Goal: Task Accomplishment & Management: Manage account settings

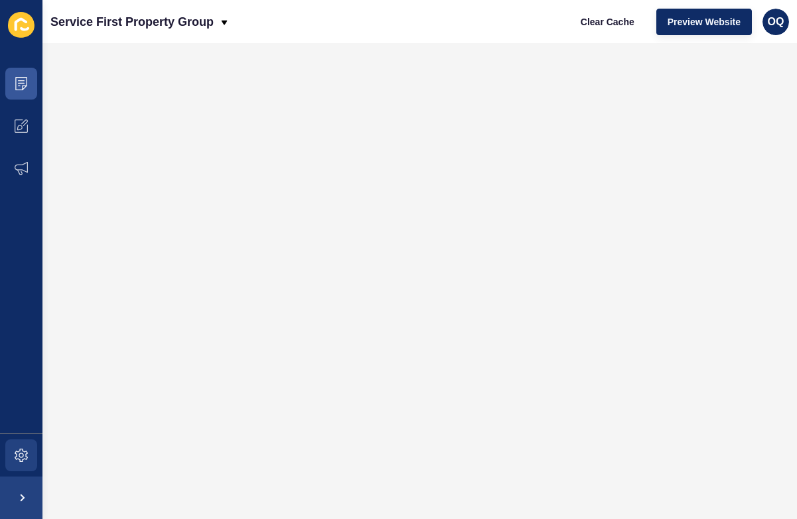
click at [23, 415] on icon at bounding box center [21, 455] width 13 height 13
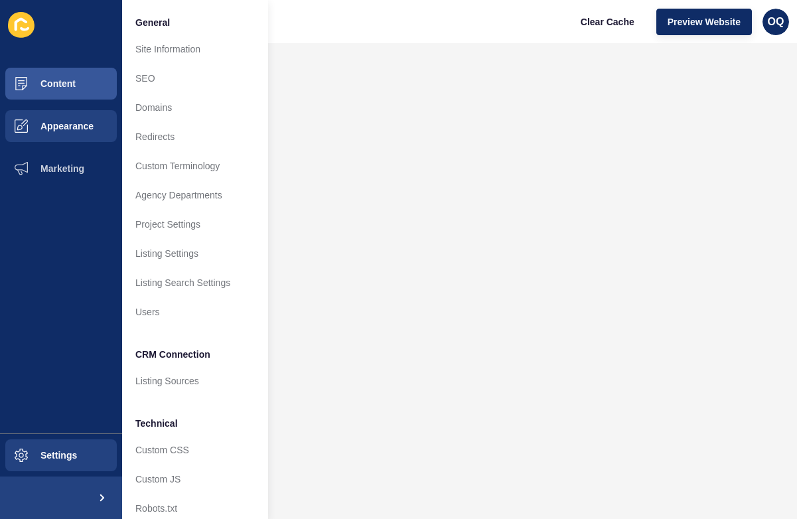
click at [88, 123] on span "Appearance" at bounding box center [46, 126] width 96 height 11
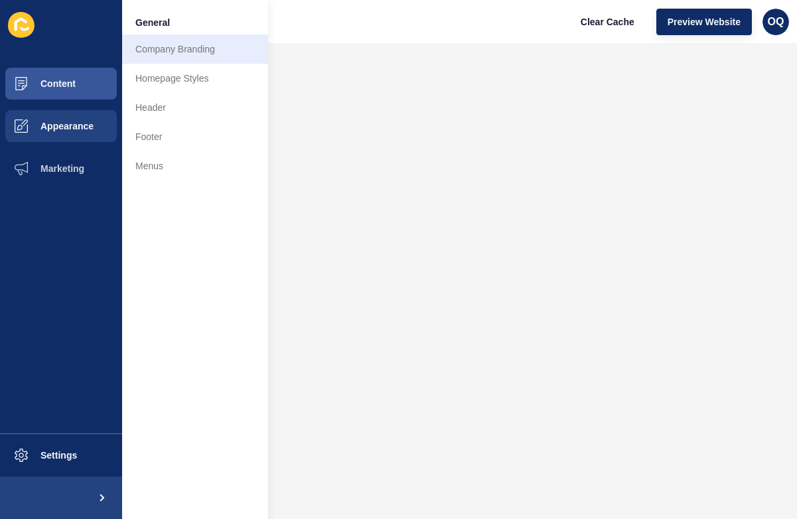
click at [190, 54] on link "Company Branding" at bounding box center [195, 49] width 146 height 29
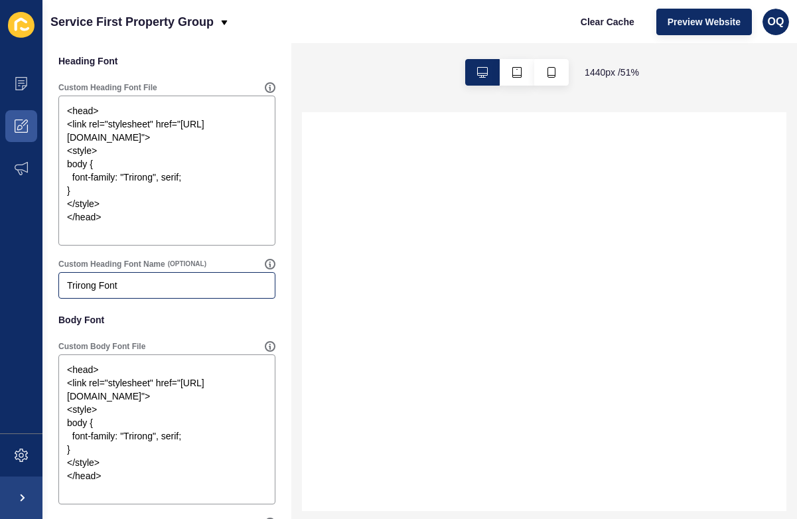
scroll to position [946, 0]
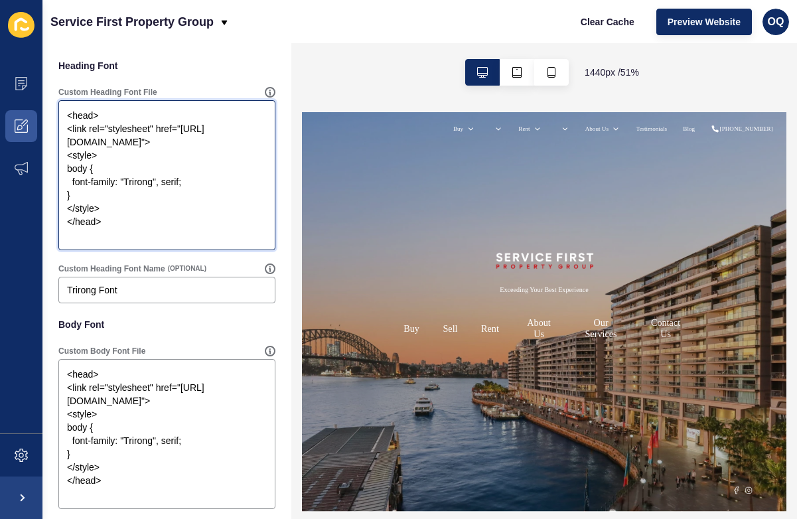
drag, startPoint x: 129, startPoint y: 240, endPoint x: 44, endPoint y: 102, distance: 161.1
paste textarea "link rel="preconnect" href="https://fonts.googleapis.com"> <link rel="preconnec…"
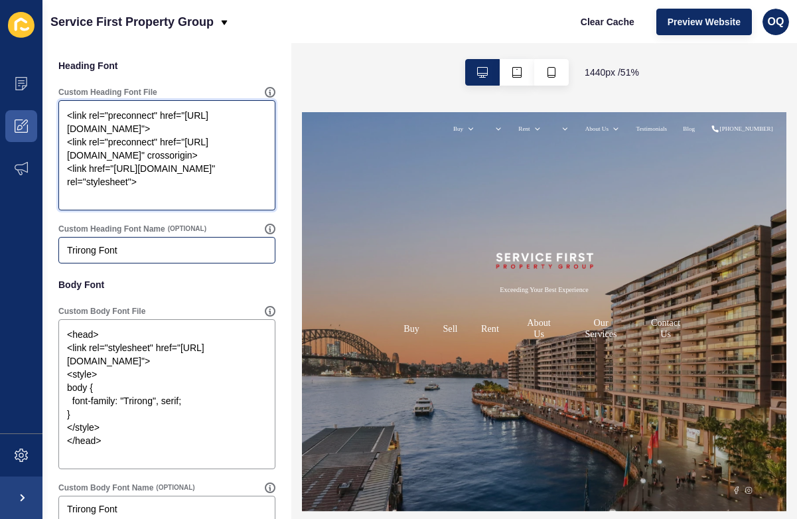
type textarea "<link rel="preconnect" href="https://fonts.googleapis.com"> <link rel="preconne…"
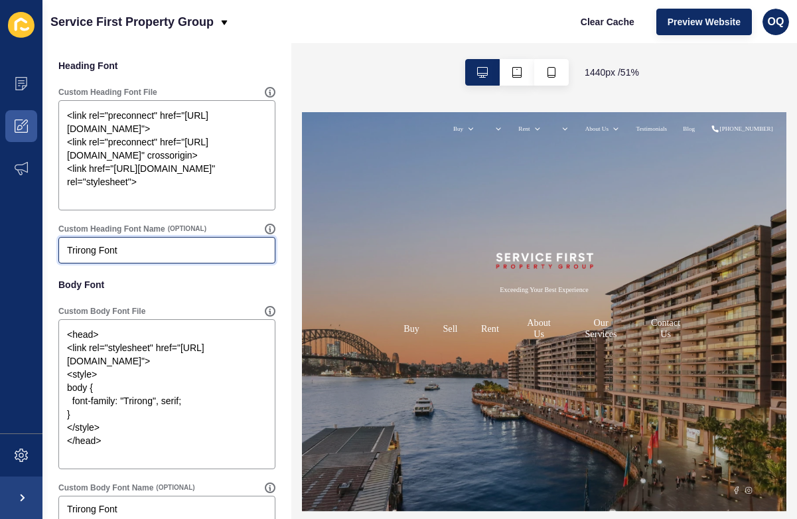
click at [125, 253] on input "Trirong Font" at bounding box center [167, 250] width 200 height 13
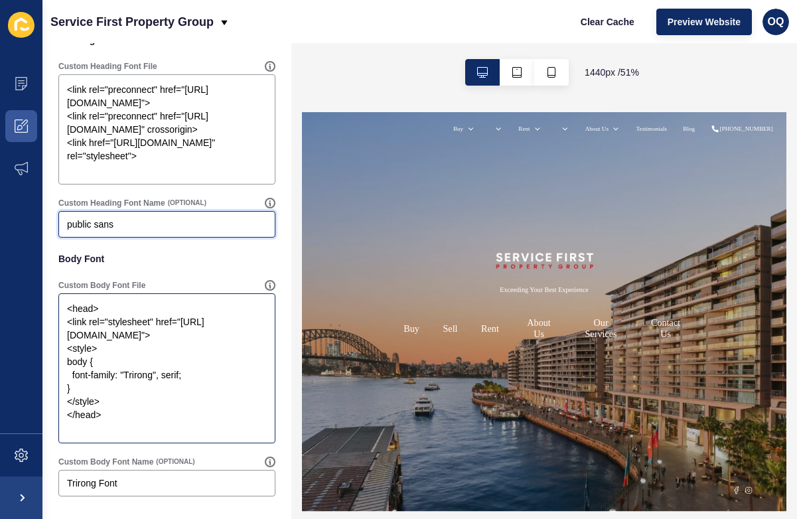
scroll to position [971, 0]
type input "public sans"
click at [117, 327] on textarea "<head> <link rel="stylesheet" href="https://fonts.googleapis.com/css?family=Tri…" at bounding box center [166, 368] width 213 height 146
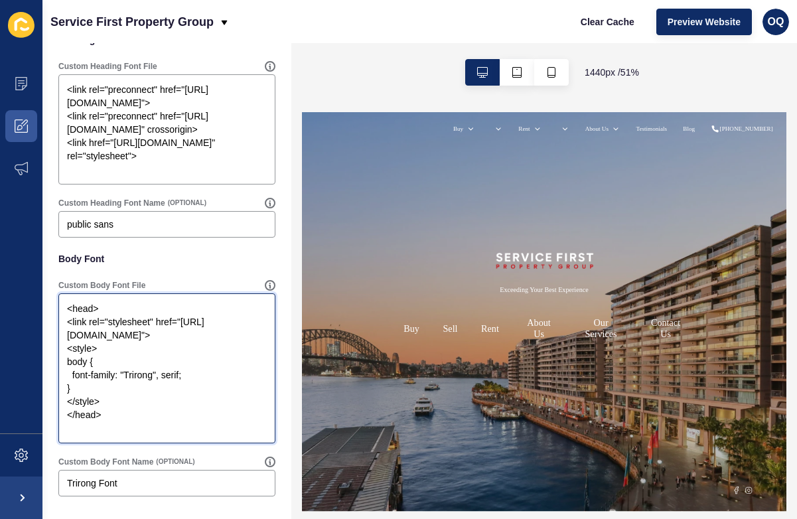
paste textarea "link rel="preconnect" href="https://fonts.googleapis.com"> <link rel="preconnec…"
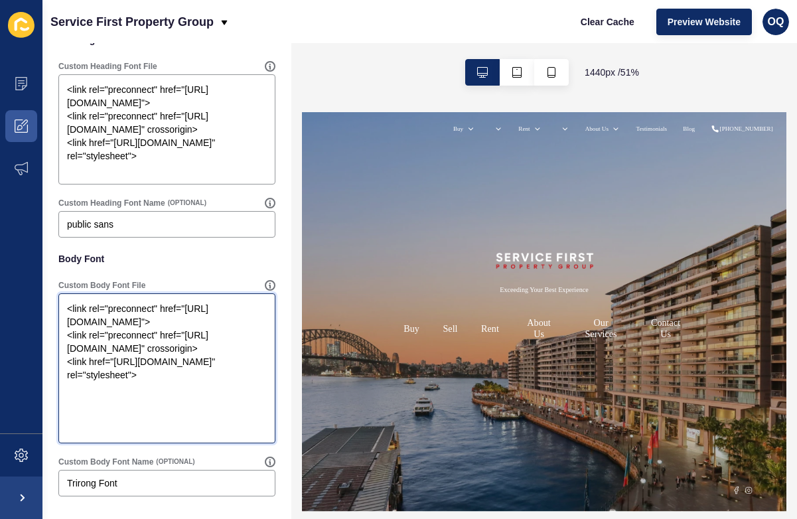
scroll to position [932, 0]
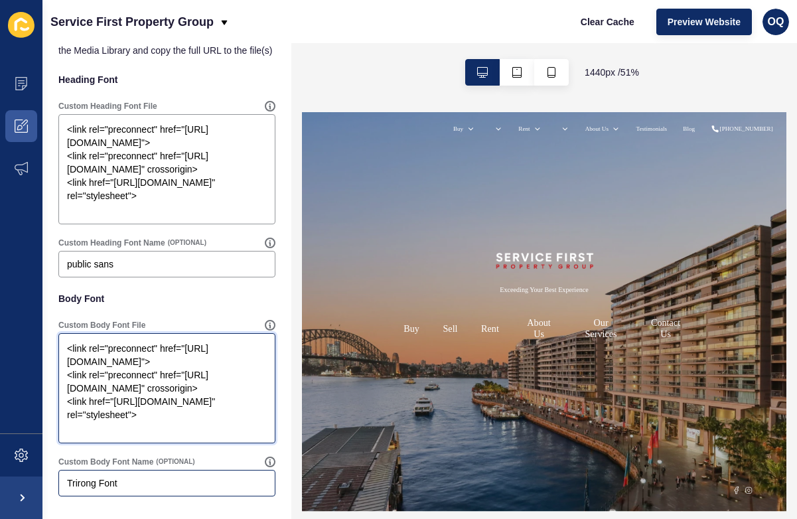
type textarea "<link rel="preconnect" href="https://fonts.googleapis.com"> <link rel="preconne…"
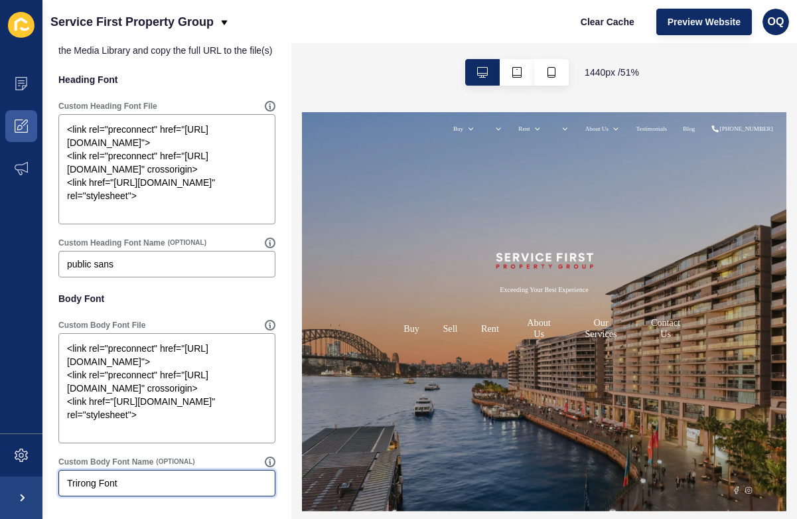
click at [92, 415] on input "Trirong Font" at bounding box center [167, 482] width 200 height 13
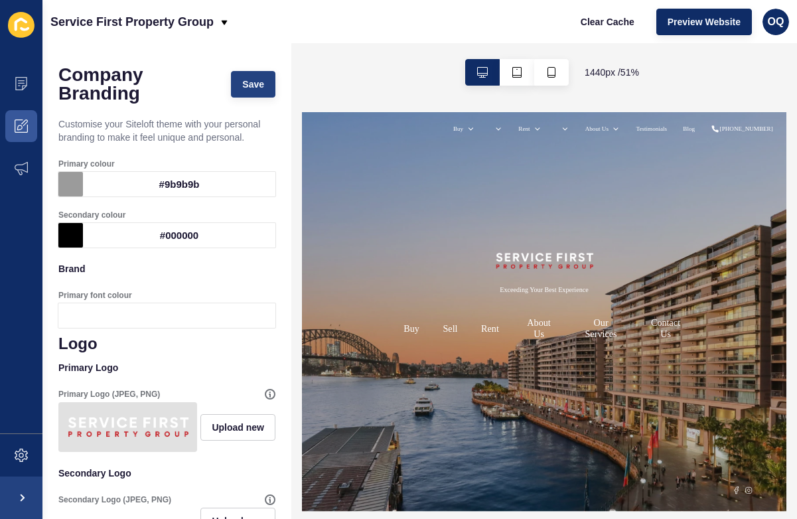
scroll to position [0, 0]
type input "public sans"
click at [244, 94] on button "Save" at bounding box center [253, 84] width 44 height 27
click at [180, 235] on div "#000000" at bounding box center [179, 235] width 192 height 25
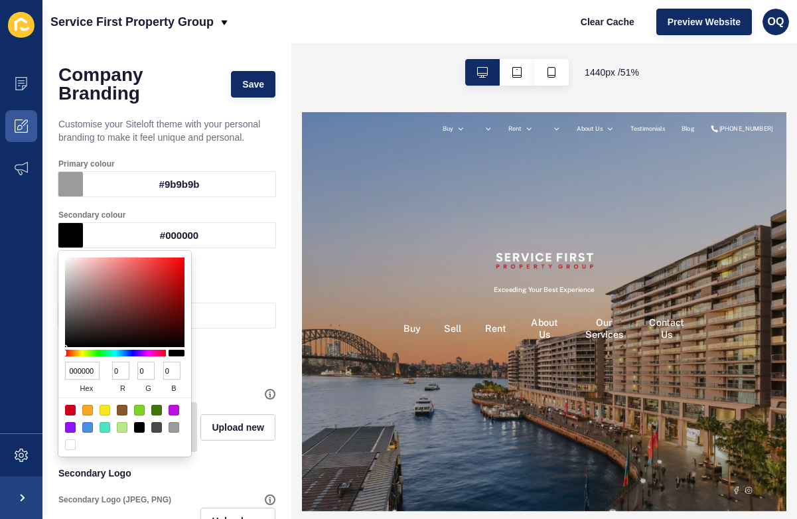
type input "776A6A"
type input "119"
type input "106"
type input "534D4D"
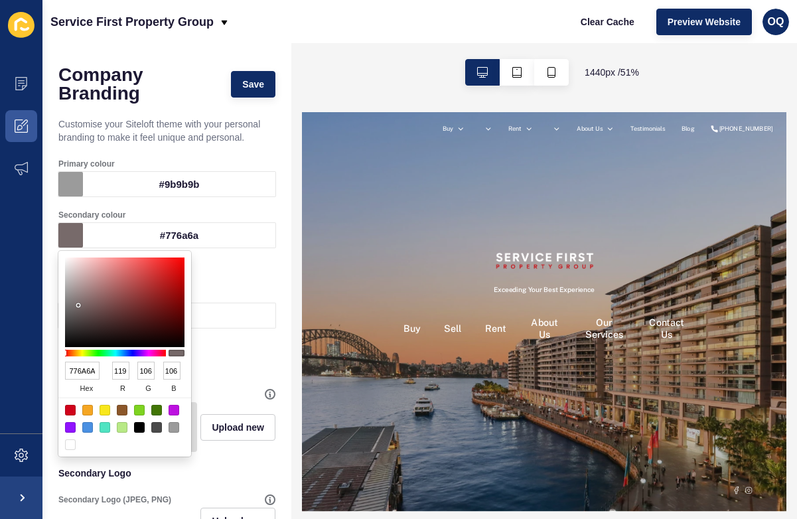
type input "83"
type input "77"
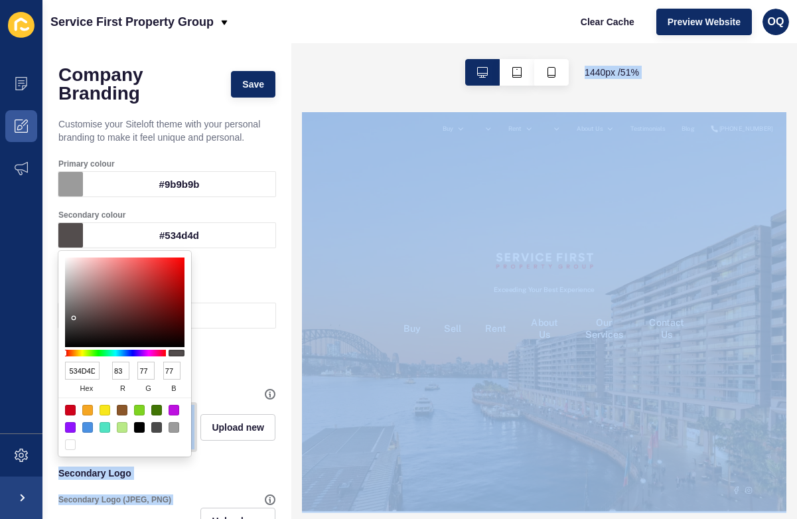
drag, startPoint x: 76, startPoint y: 324, endPoint x: 52, endPoint y: 323, distance: 23.9
type input "574646"
type input "87"
type input "70"
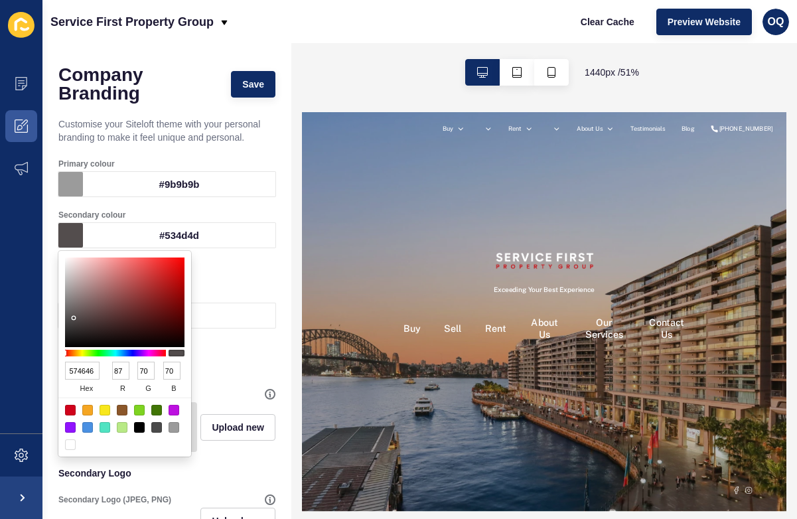
click at [91, 323] on div at bounding box center [124, 302] width 119 height 90
type input "6D6A6A"
type input "109"
type input "106"
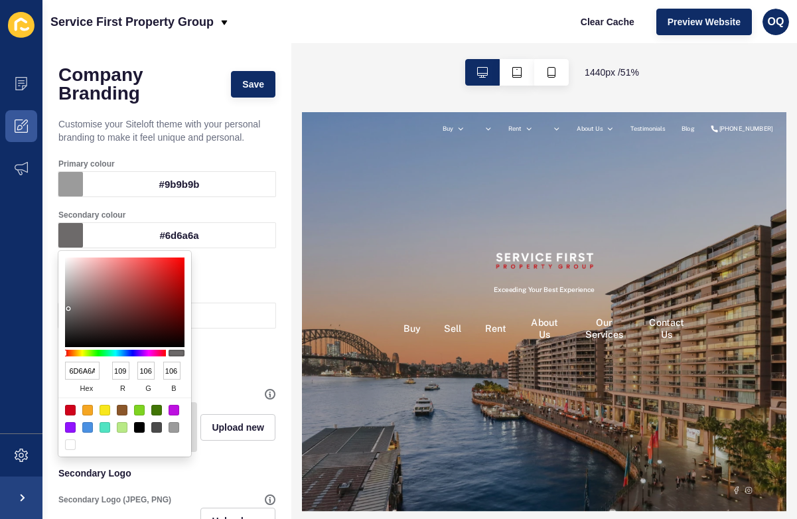
type input "696767"
type input "105"
type input "103"
type input "646262"
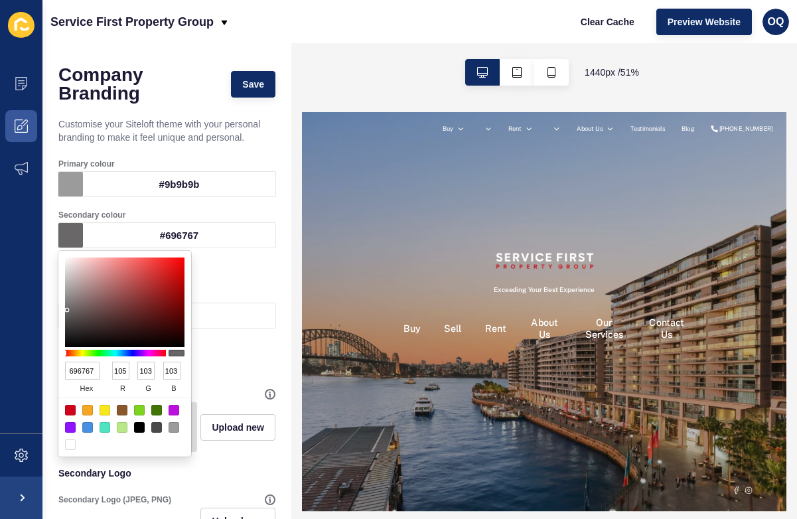
type input "100"
type input "98"
type input "666464"
type input "102"
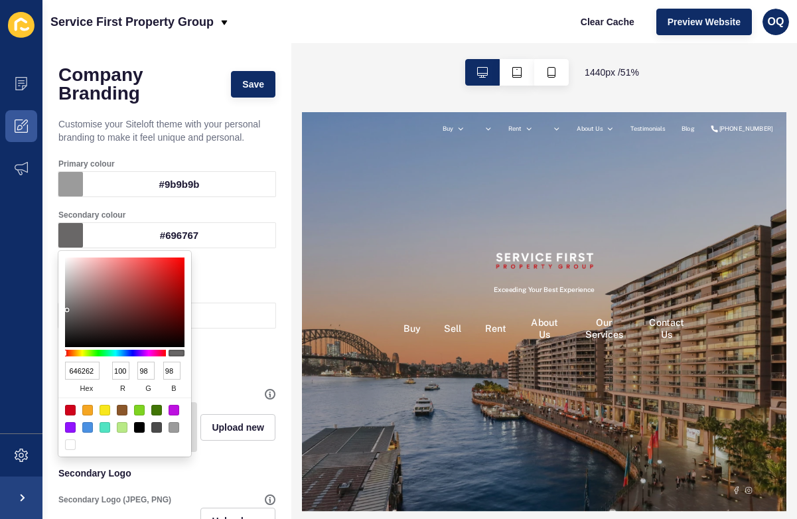
type input "100"
drag, startPoint x: 68, startPoint y: 317, endPoint x: 68, endPoint y: 311, distance: 6.7
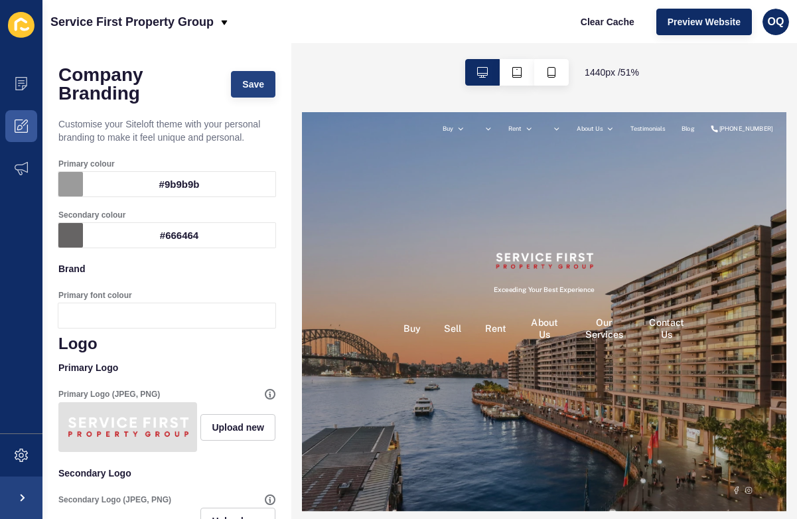
click at [244, 79] on span "Save" at bounding box center [253, 84] width 22 height 13
click at [691, 26] on span "Preview Website" at bounding box center [704, 21] width 73 height 13
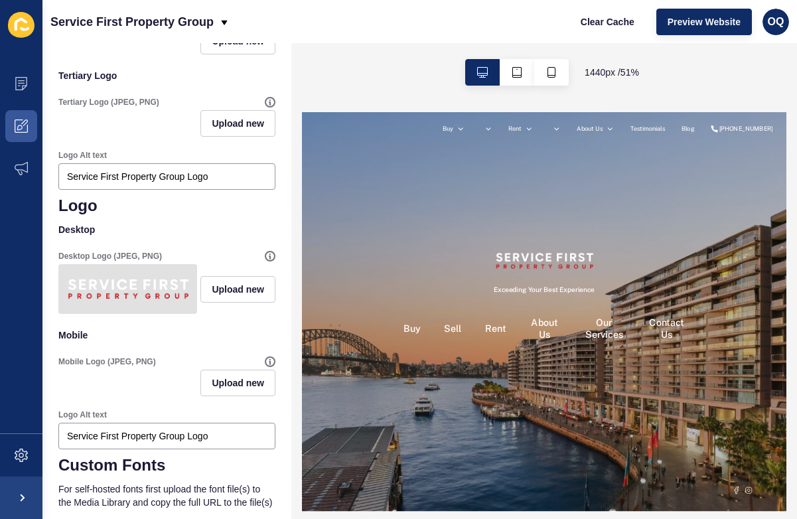
scroll to position [788, 0]
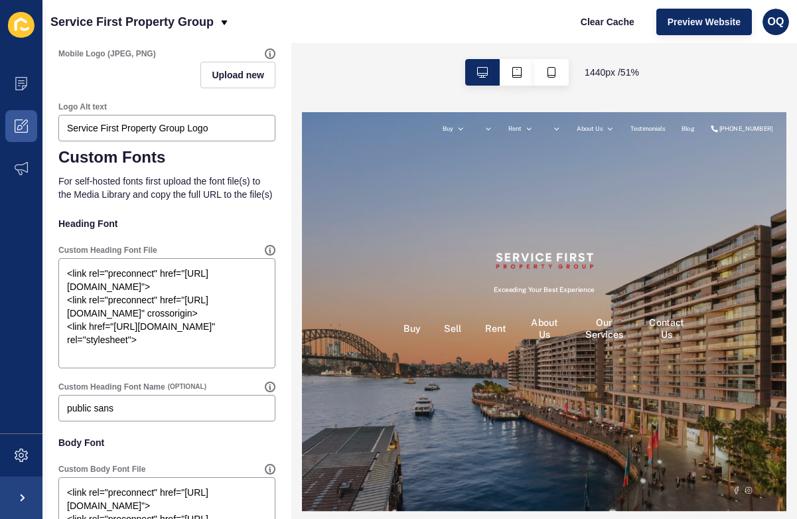
click at [23, 127] on icon at bounding box center [21, 125] width 13 height 13
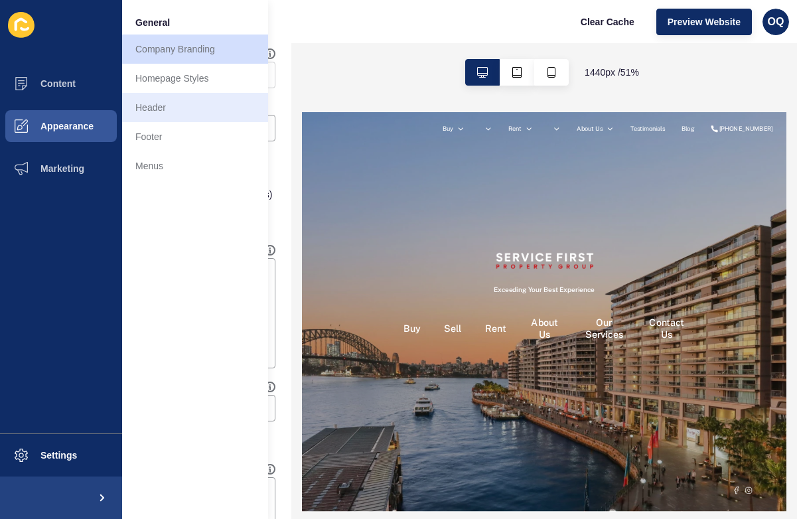
click at [172, 115] on link "Header" at bounding box center [195, 107] width 146 height 29
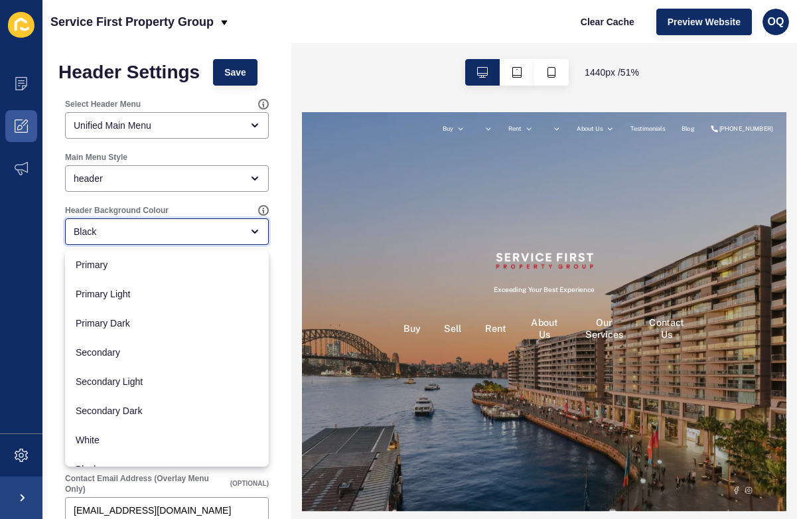
click at [159, 240] on div "Black" at bounding box center [167, 231] width 204 height 27
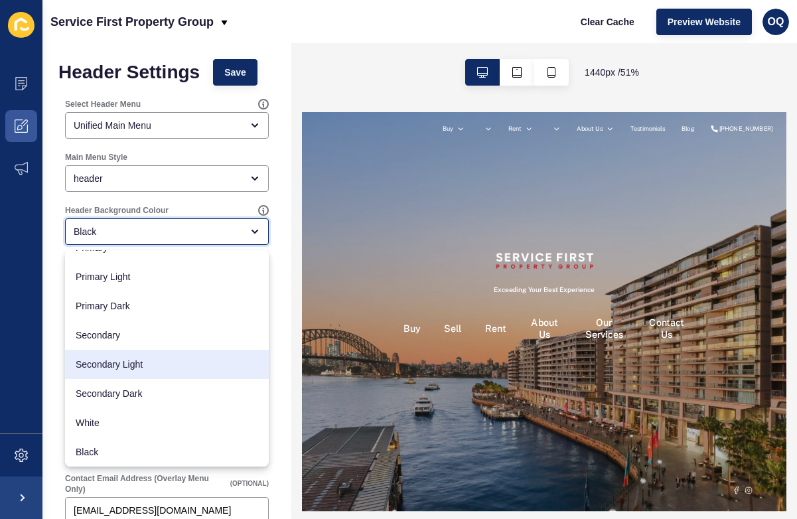
scroll to position [17, 0]
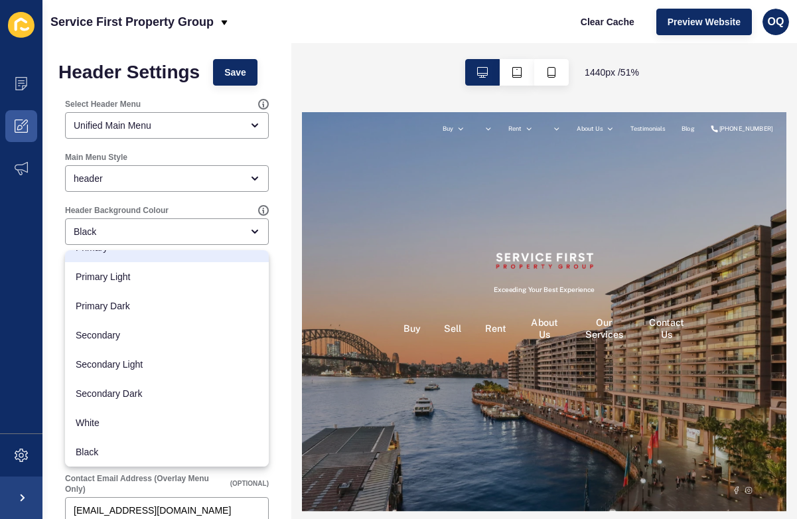
click at [117, 206] on label "Header Background Colour" at bounding box center [117, 210] width 104 height 11
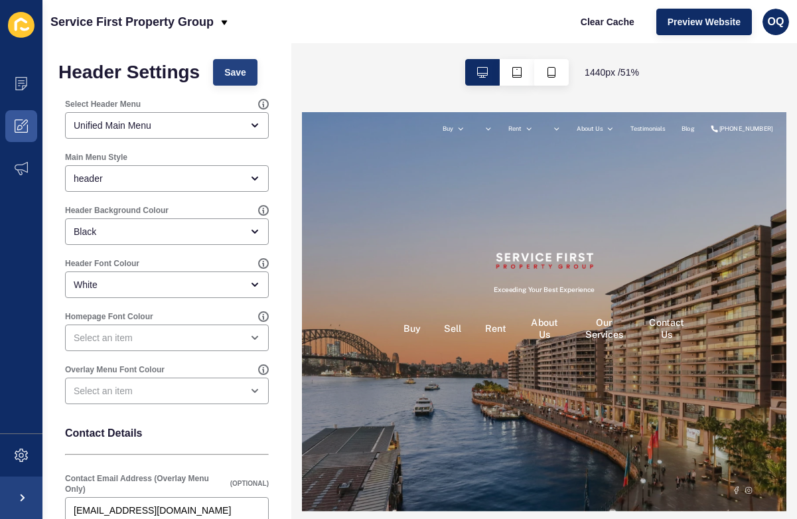
click at [236, 76] on span "Save" at bounding box center [235, 72] width 22 height 13
click at [626, 275] on div at bounding box center [780, 505] width 956 height 787
